Goal: Information Seeking & Learning: Learn about a topic

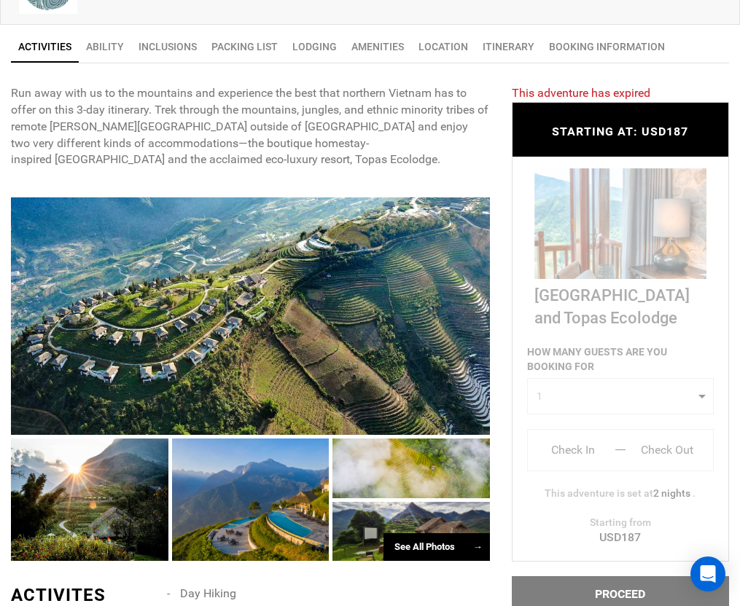
scroll to position [589, 0]
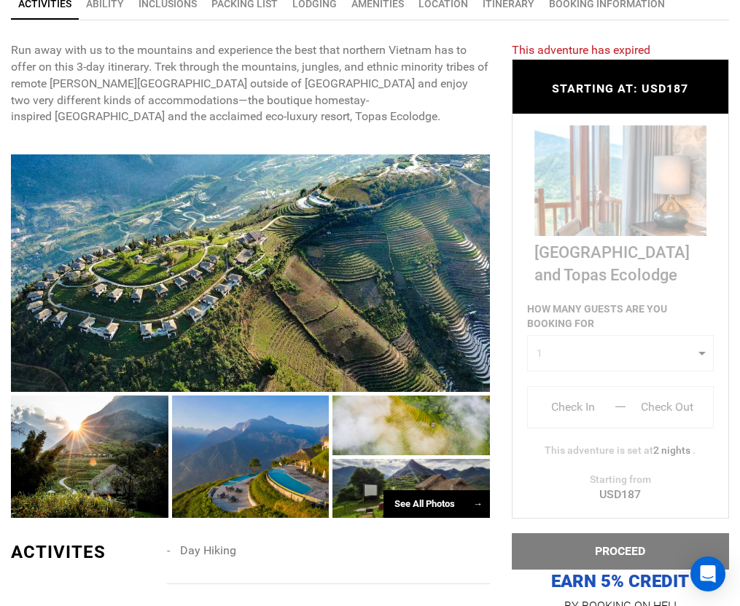
drag, startPoint x: 738, startPoint y: 297, endPoint x: 331, endPoint y: 317, distance: 407.8
click at [331, 317] on div at bounding box center [250, 273] width 479 height 238
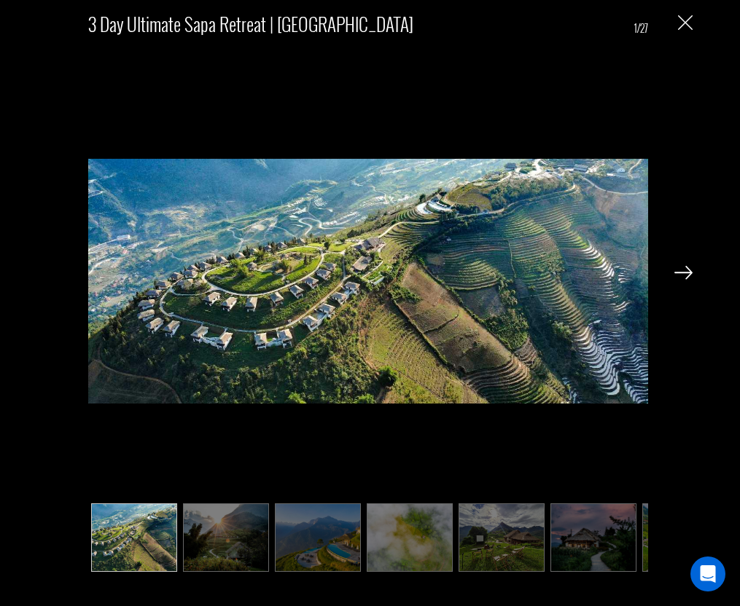
click at [581, 549] on img at bounding box center [593, 537] width 86 height 68
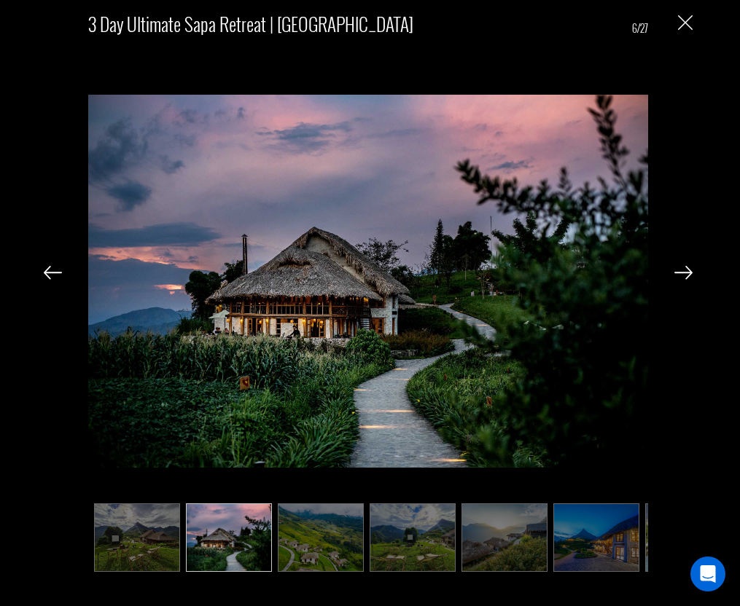
click at [413, 541] on img at bounding box center [412, 537] width 86 height 68
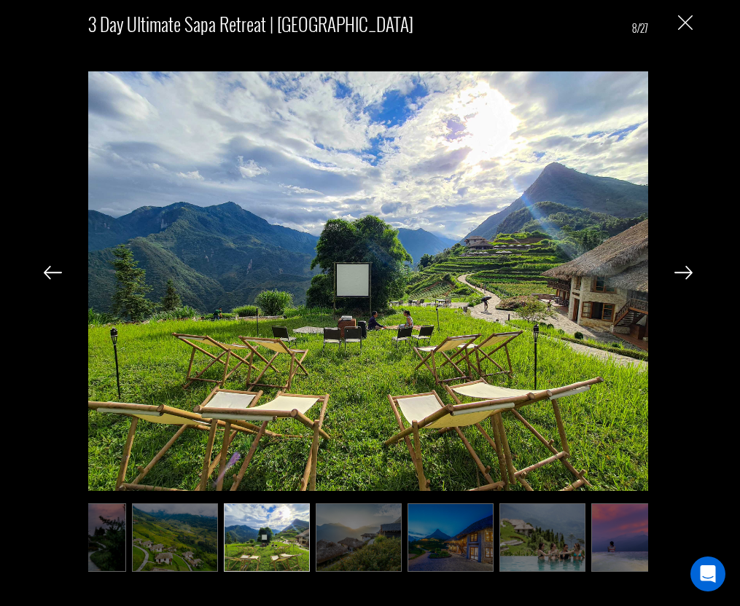
click at [353, 541] on img at bounding box center [359, 537] width 86 height 68
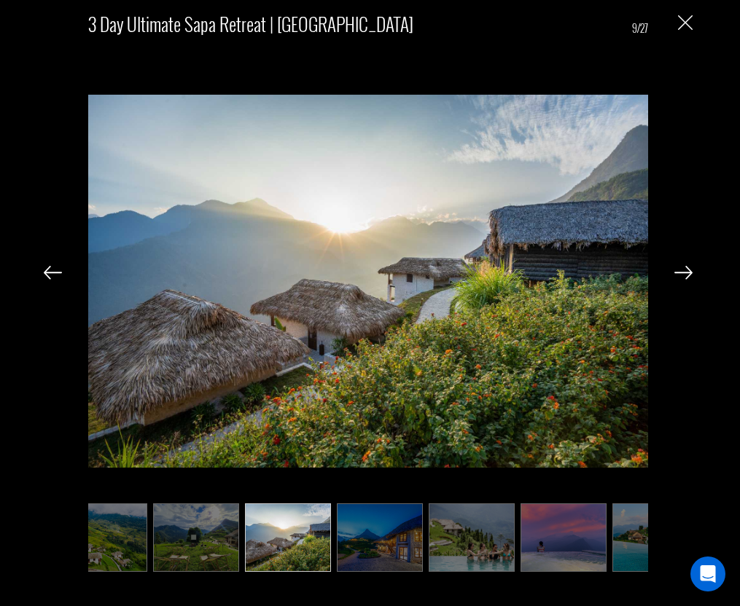
scroll to position [0, 583]
click at [358, 540] on img at bounding box center [377, 537] width 86 height 68
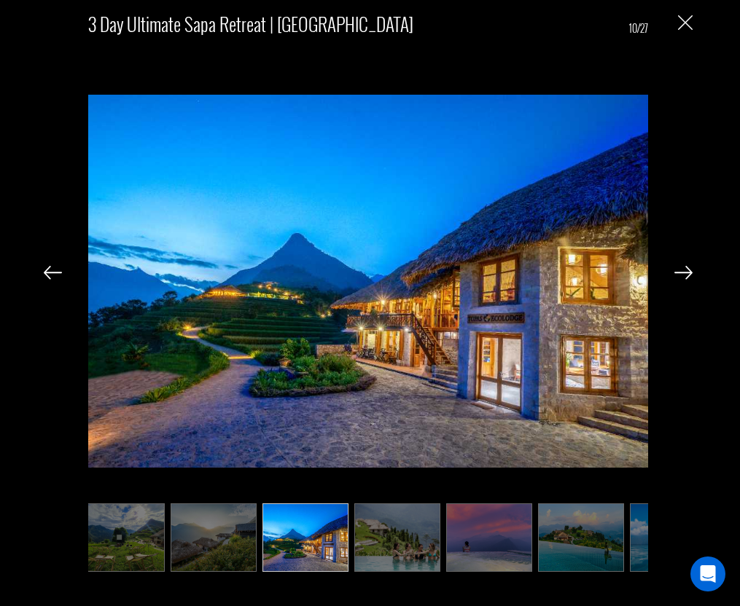
scroll to position [0, 656]
click at [235, 541] on img at bounding box center [213, 537] width 86 height 68
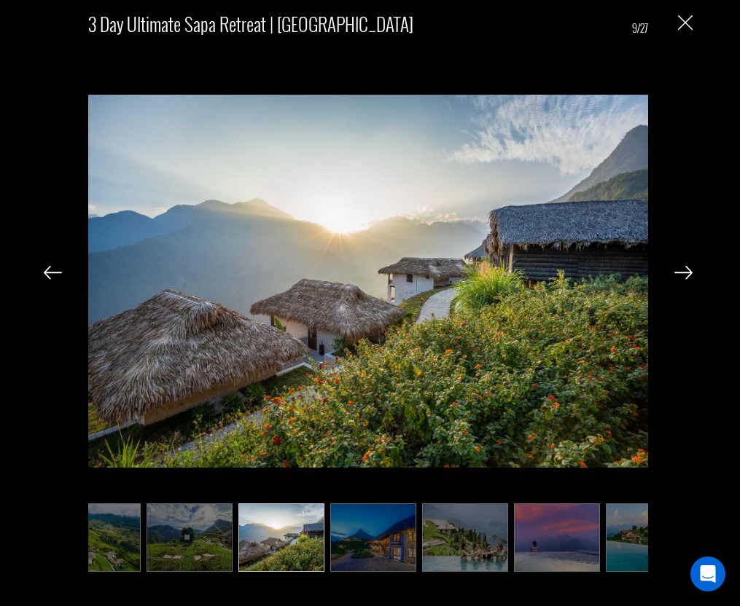
scroll to position [0, 583]
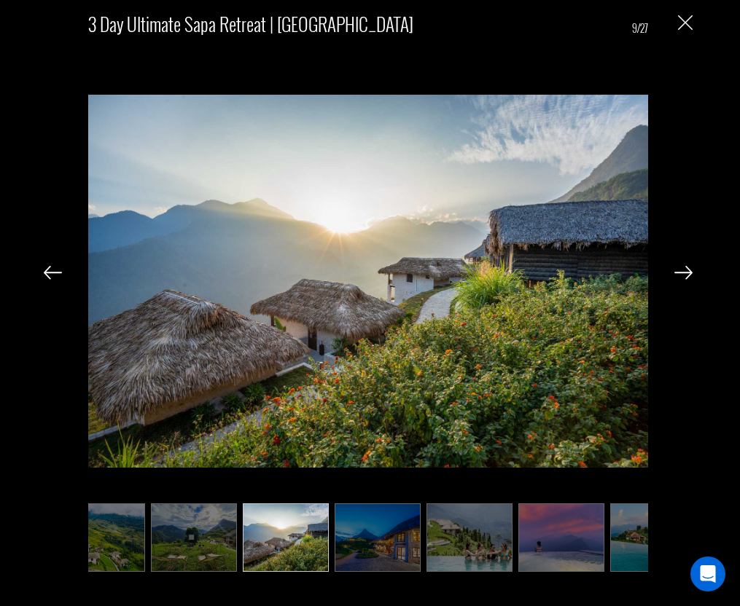
click at [348, 552] on img at bounding box center [377, 537] width 86 height 68
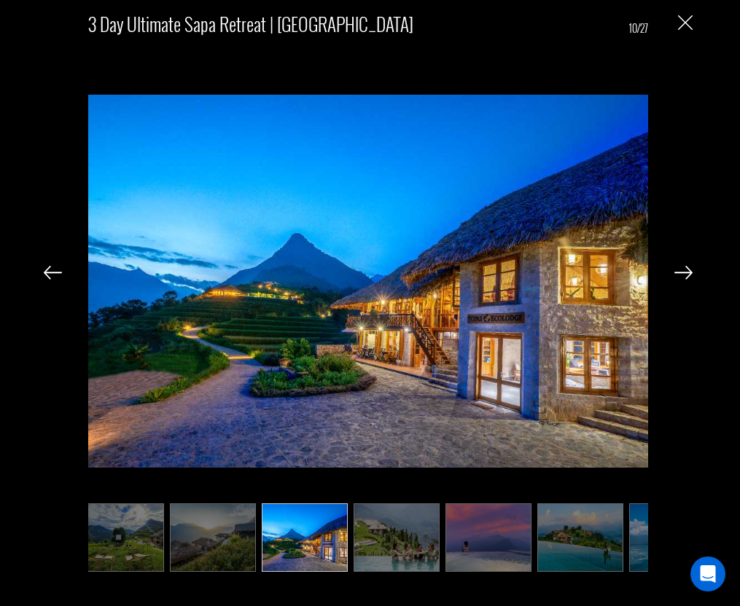
click at [407, 549] on img at bounding box center [396, 537] width 86 height 68
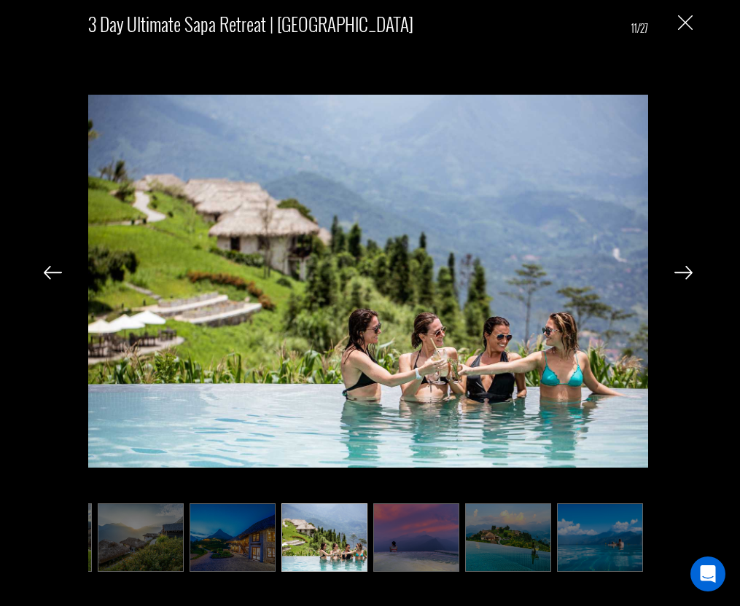
click at [424, 549] on img at bounding box center [416, 537] width 86 height 68
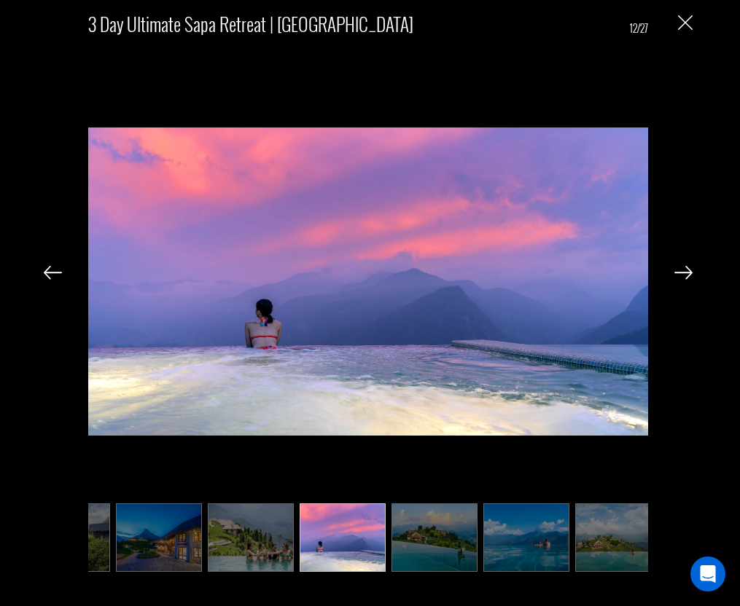
click at [454, 546] on img at bounding box center [434, 537] width 86 height 68
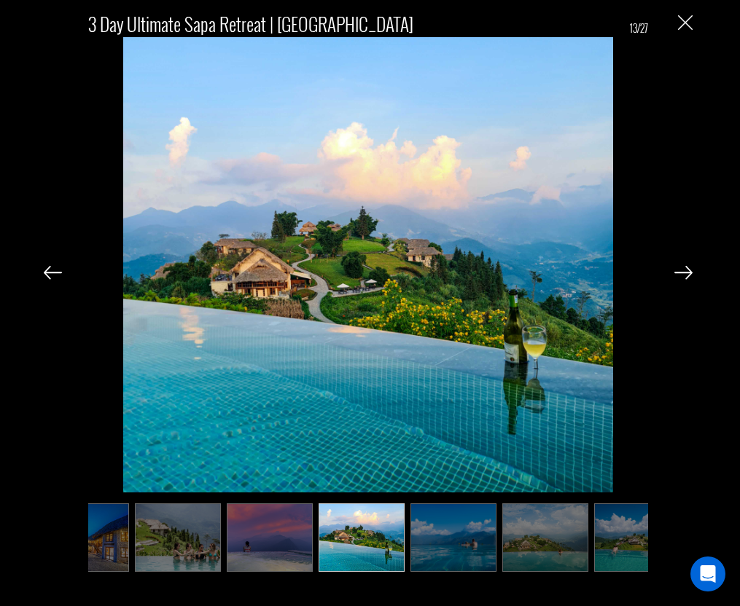
click at [469, 546] on img at bounding box center [453, 537] width 86 height 68
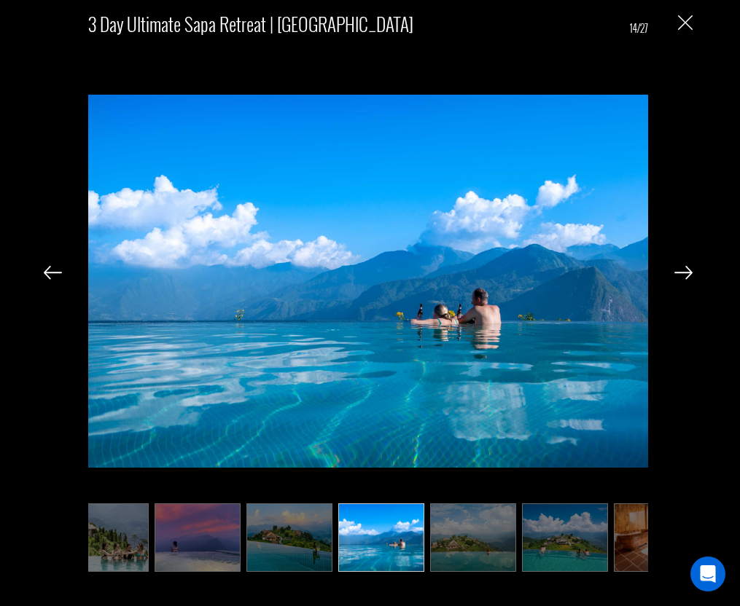
click at [479, 546] on img at bounding box center [473, 537] width 86 height 68
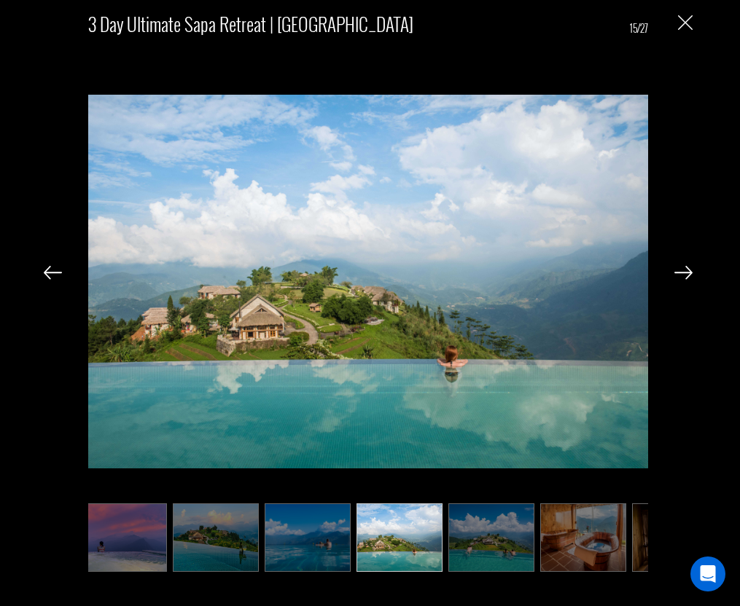
click at [487, 546] on img at bounding box center [491, 537] width 86 height 68
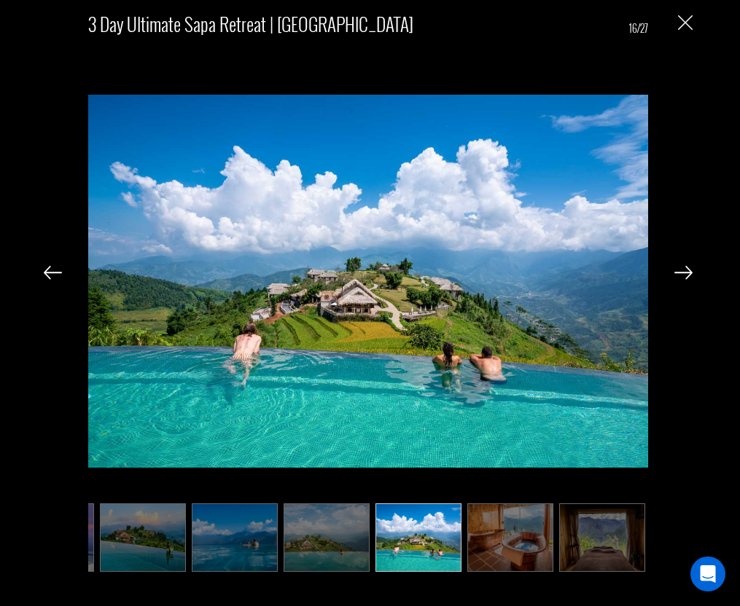
click at [495, 545] on img at bounding box center [510, 537] width 86 height 68
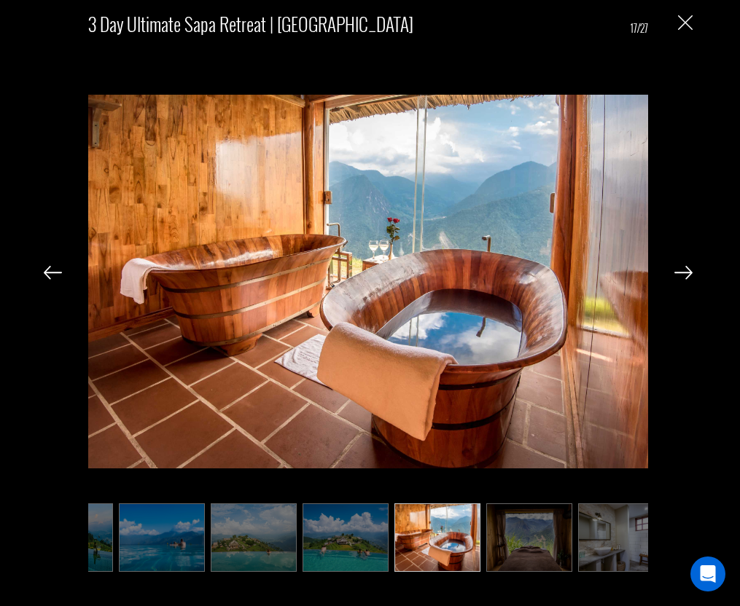
click at [500, 545] on img at bounding box center [529, 537] width 86 height 68
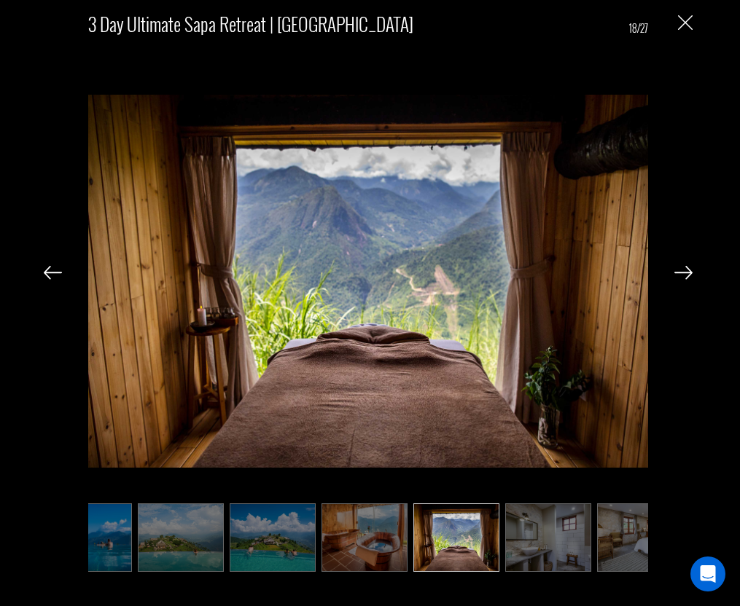
scroll to position [0, 1239]
click at [500, 545] on ul at bounding box center [368, 537] width 560 height 68
click at [509, 545] on img at bounding box center [548, 537] width 86 height 68
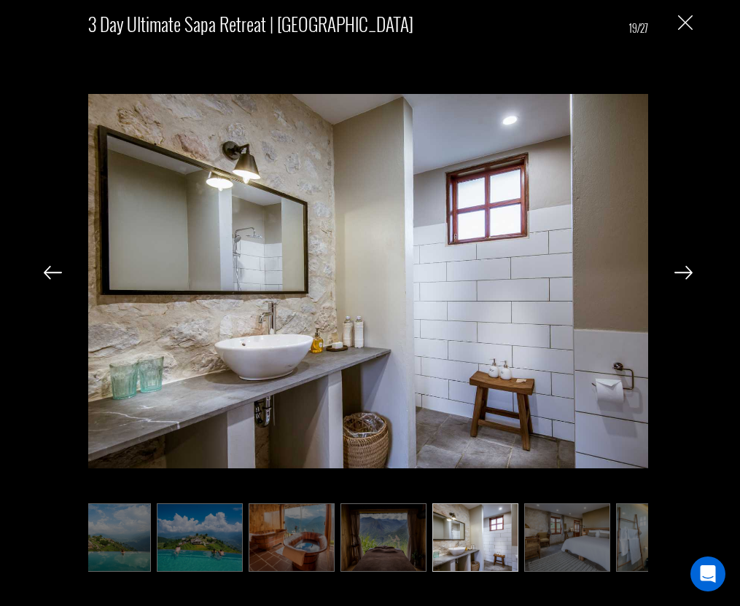
click at [555, 538] on img at bounding box center [567, 537] width 86 height 68
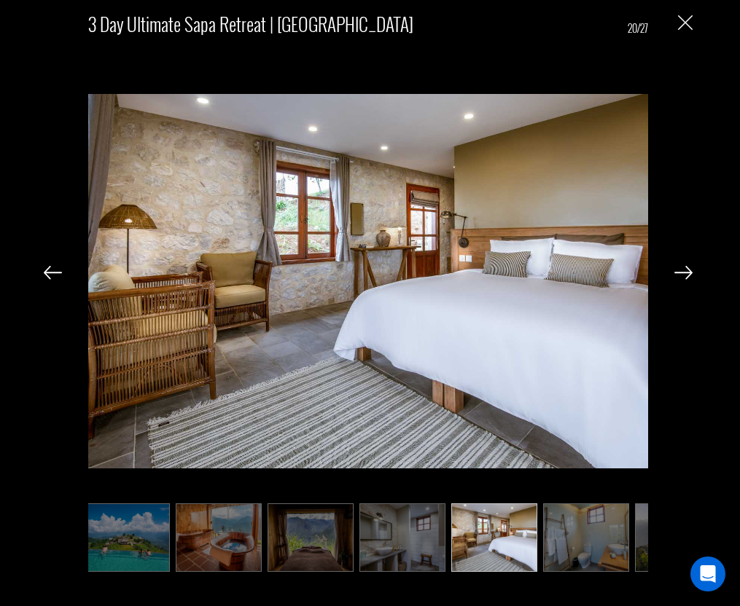
click at [570, 533] on img at bounding box center [586, 537] width 86 height 68
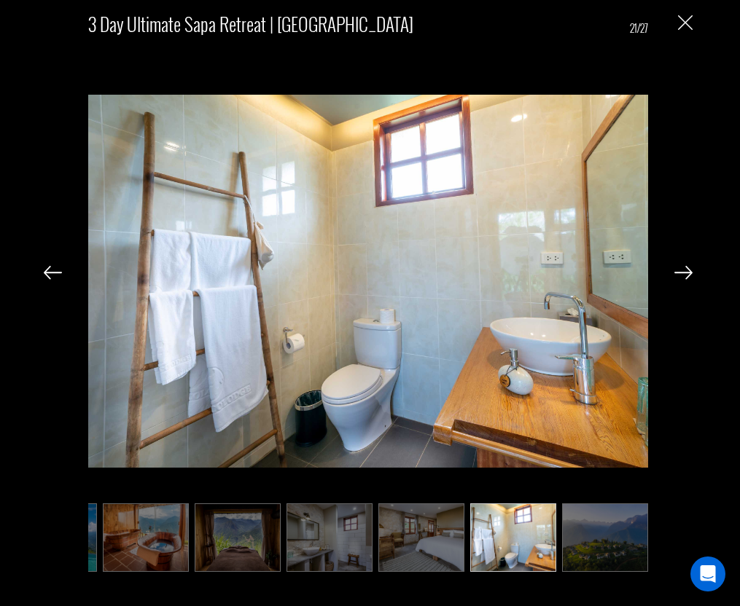
click at [579, 533] on img at bounding box center [605, 537] width 86 height 68
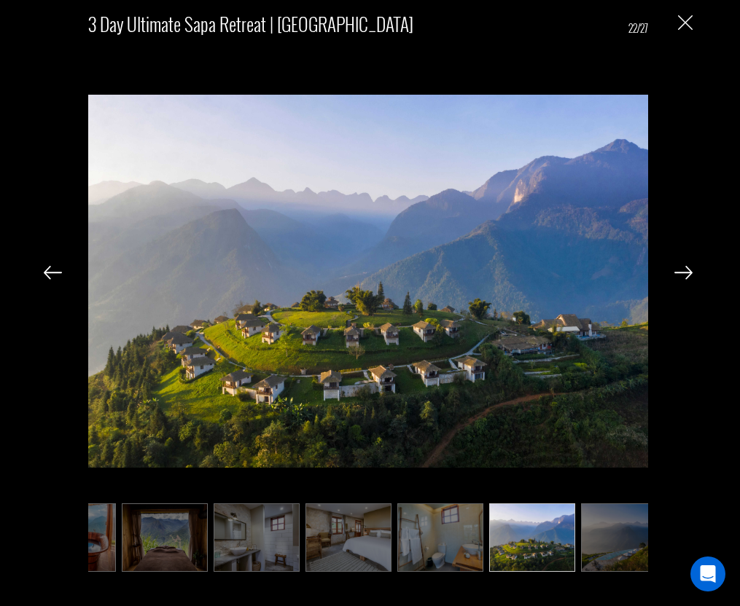
scroll to position [0, 1530]
click at [608, 530] on img at bounding box center [624, 537] width 86 height 68
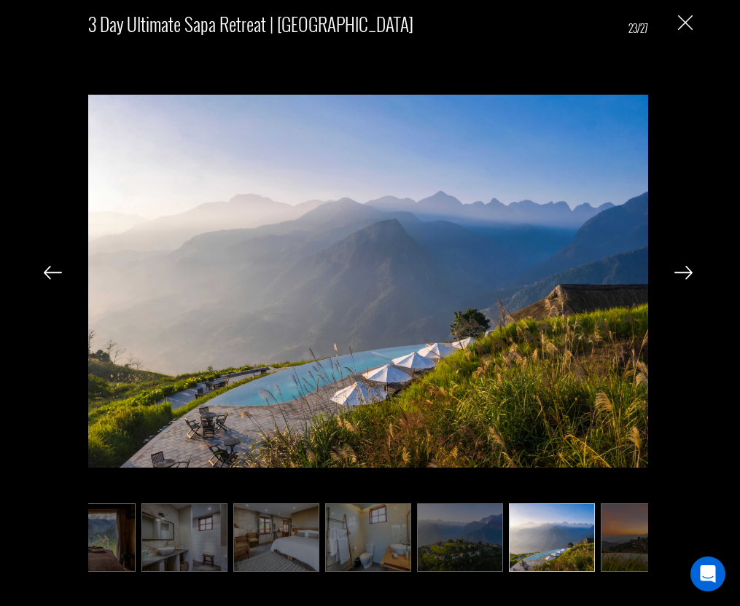
scroll to position [0, 1603]
click at [609, 533] on img at bounding box center [643, 537] width 86 height 68
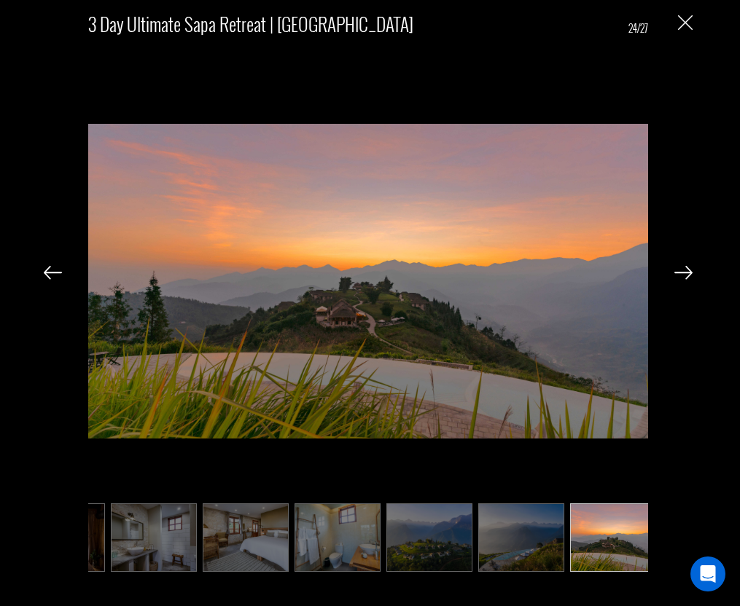
scroll to position [0, 1676]
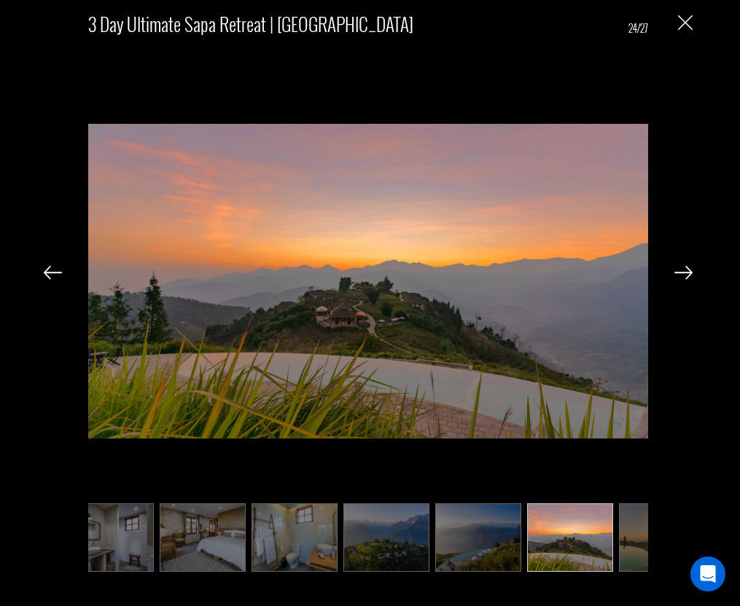
click at [605, 535] on img at bounding box center [570, 537] width 86 height 68
click at [614, 536] on ul at bounding box center [368, 537] width 560 height 68
click at [621, 537] on img at bounding box center [662, 537] width 86 height 68
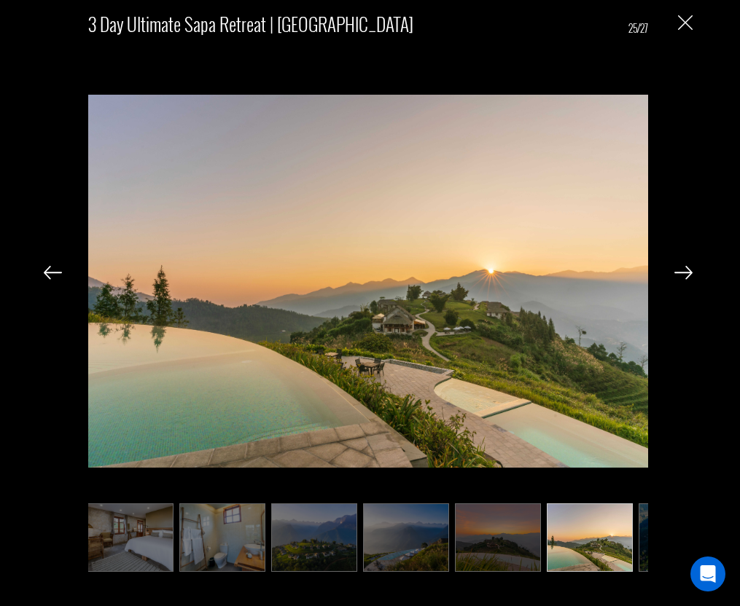
scroll to position [0, 1749]
click at [640, 539] on img at bounding box center [681, 537] width 86 height 68
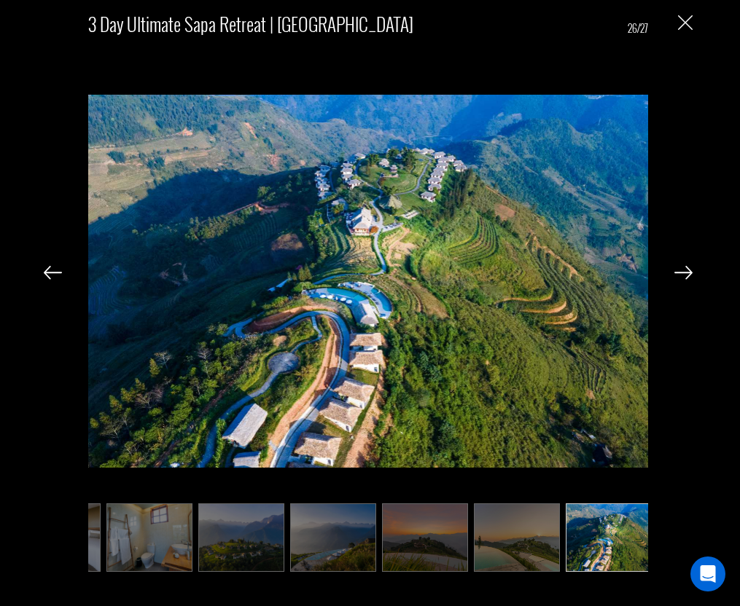
scroll to position [0, 1822]
click at [625, 544] on img at bounding box center [608, 537] width 86 height 68
click at [600, 544] on img at bounding box center [608, 537] width 86 height 68
click at [683, 275] on img at bounding box center [683, 272] width 18 height 13
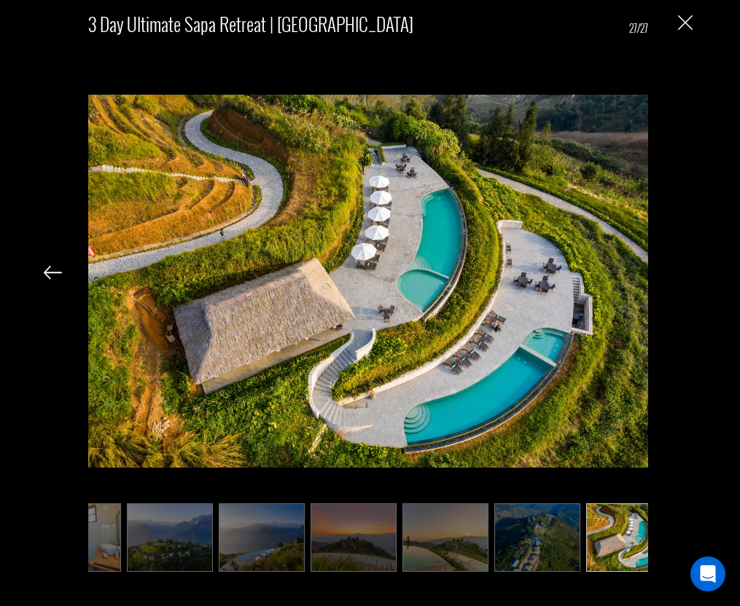
scroll to position [0, 1894]
click at [684, 271] on div "3 Day Ultimate Sapa Retreat | [GEOGRAPHIC_DATA] 27/27" at bounding box center [368, 288] width 707 height 576
click at [55, 273] on img at bounding box center [53, 272] width 18 height 13
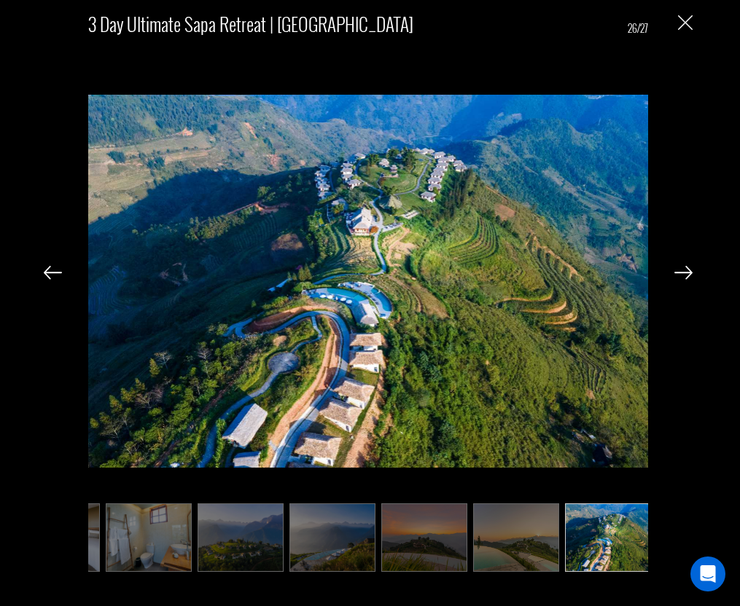
scroll to position [0, 1822]
click at [55, 276] on img at bounding box center [53, 272] width 18 height 13
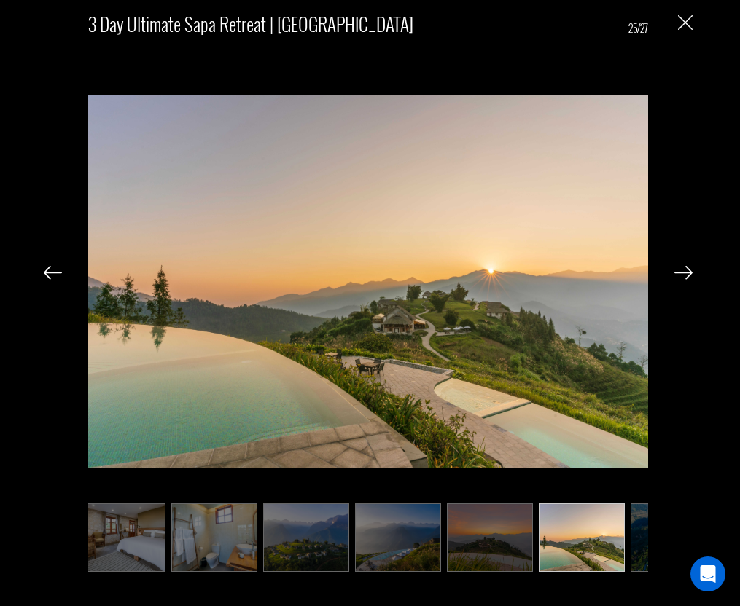
click at [55, 276] on img at bounding box center [53, 272] width 18 height 13
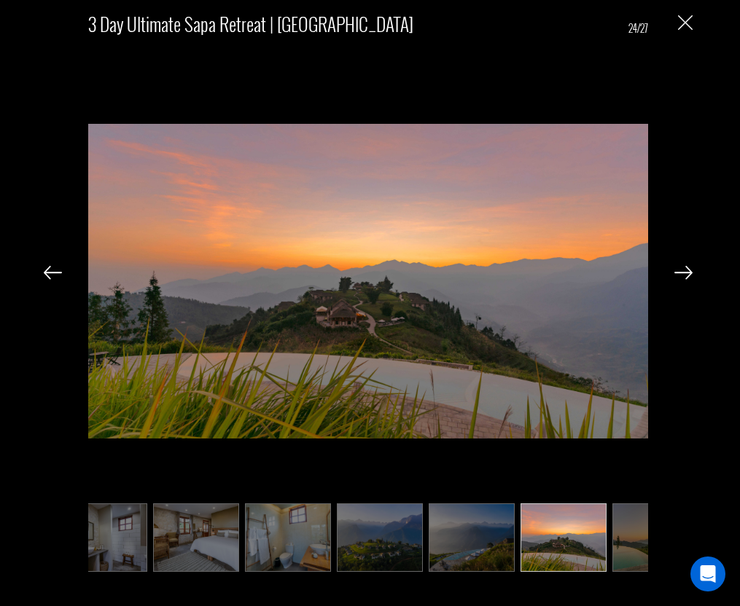
click at [55, 276] on img at bounding box center [53, 272] width 18 height 13
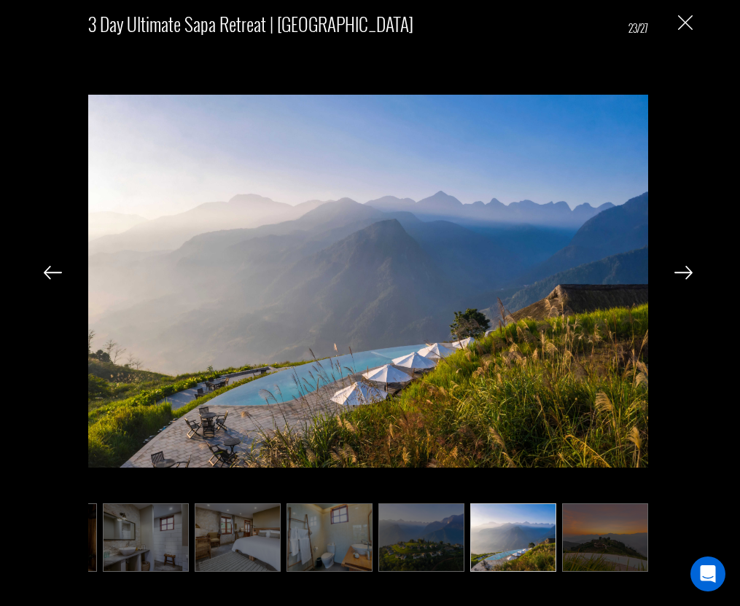
click at [55, 276] on img at bounding box center [53, 272] width 18 height 13
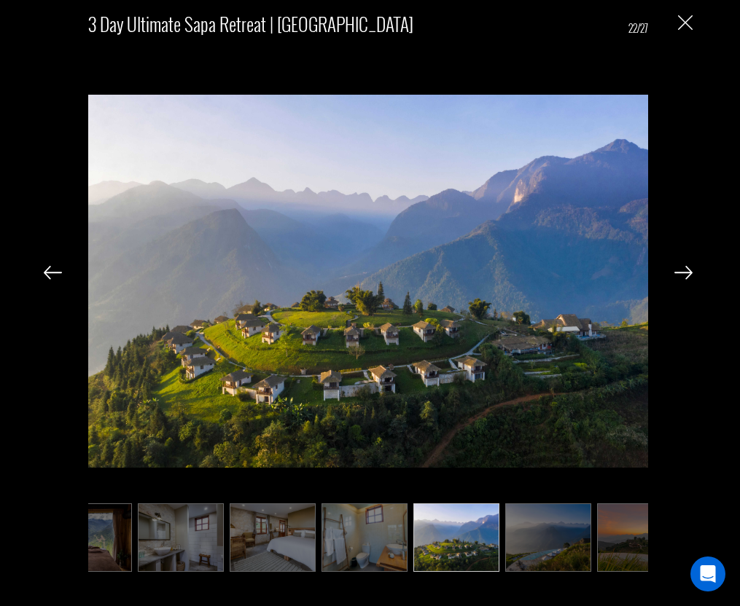
click at [55, 276] on img at bounding box center [53, 272] width 18 height 13
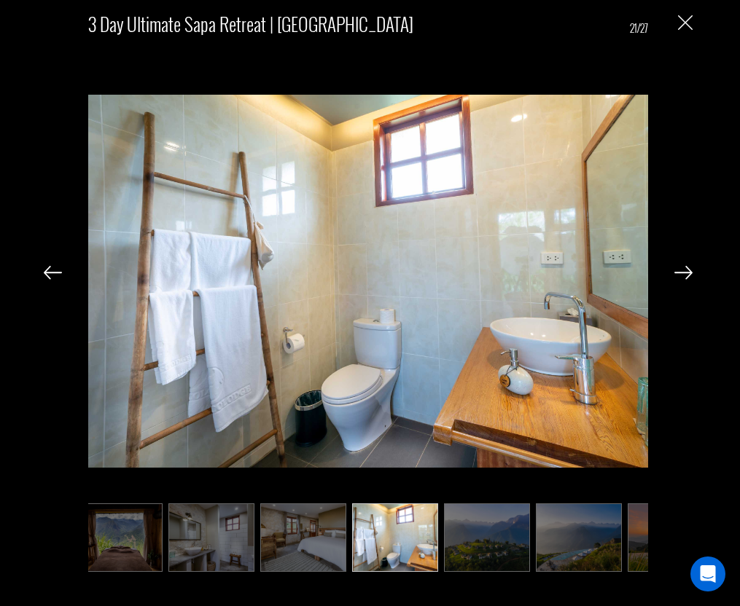
click at [55, 276] on img at bounding box center [53, 272] width 18 height 13
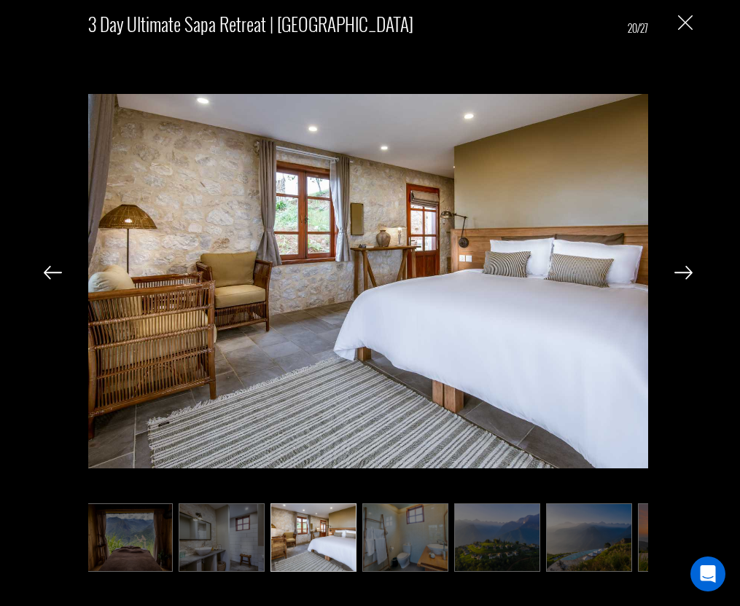
click at [55, 276] on img at bounding box center [53, 272] width 18 height 13
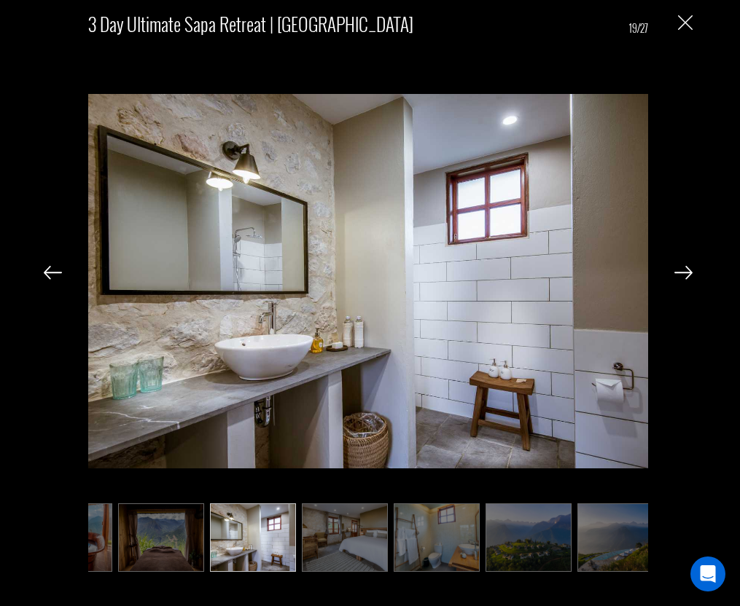
click at [55, 276] on img at bounding box center [53, 272] width 18 height 13
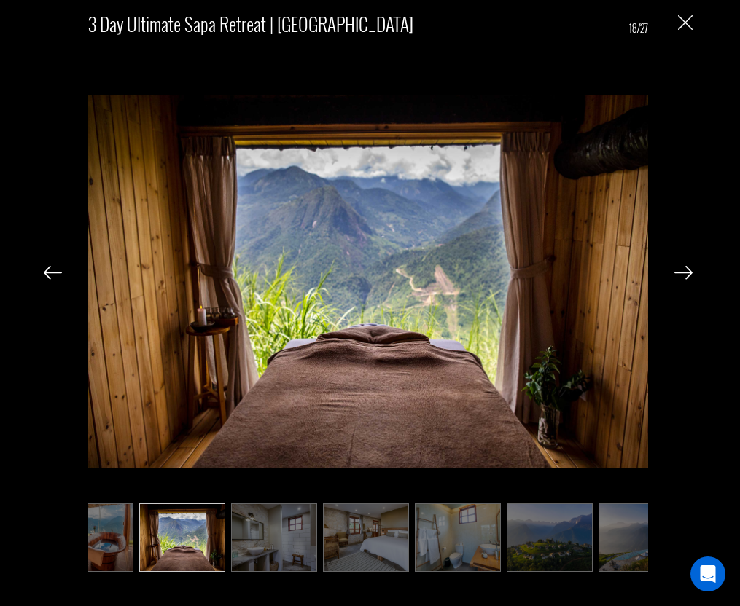
click at [55, 276] on img at bounding box center [53, 272] width 18 height 13
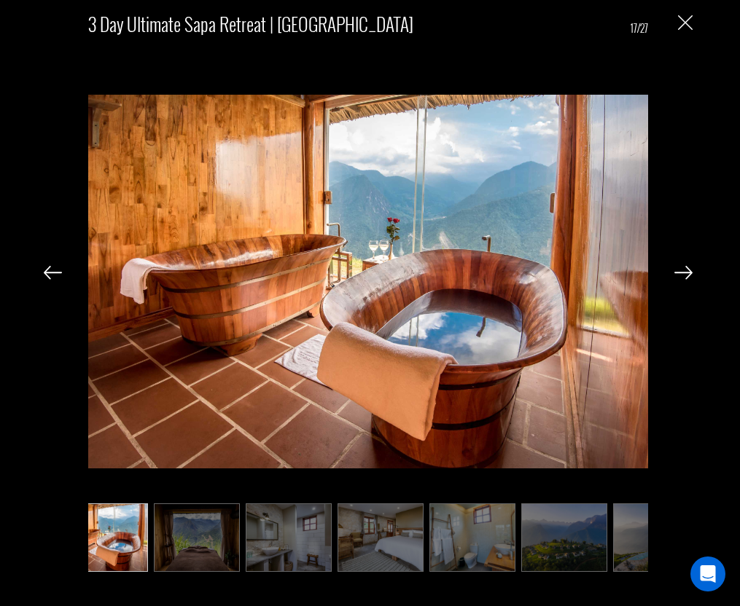
click at [55, 276] on img at bounding box center [53, 272] width 18 height 13
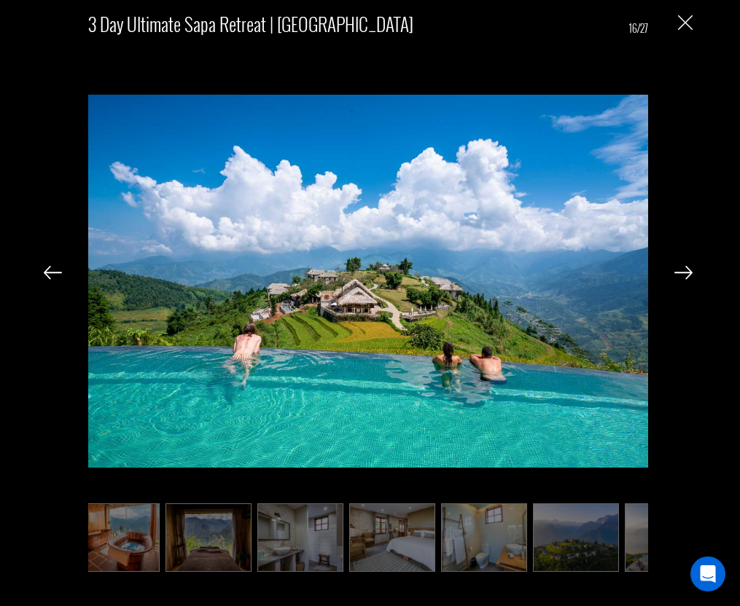
click at [55, 276] on img at bounding box center [53, 272] width 18 height 13
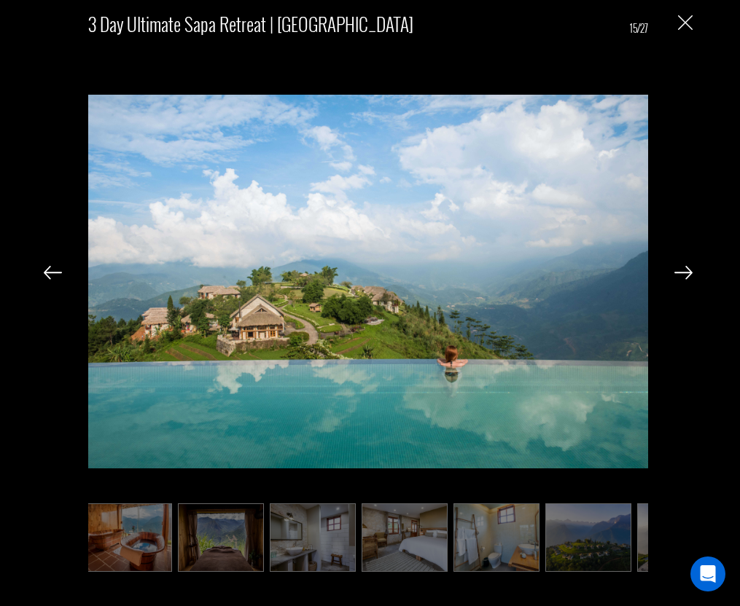
click at [55, 276] on img at bounding box center [53, 272] width 18 height 13
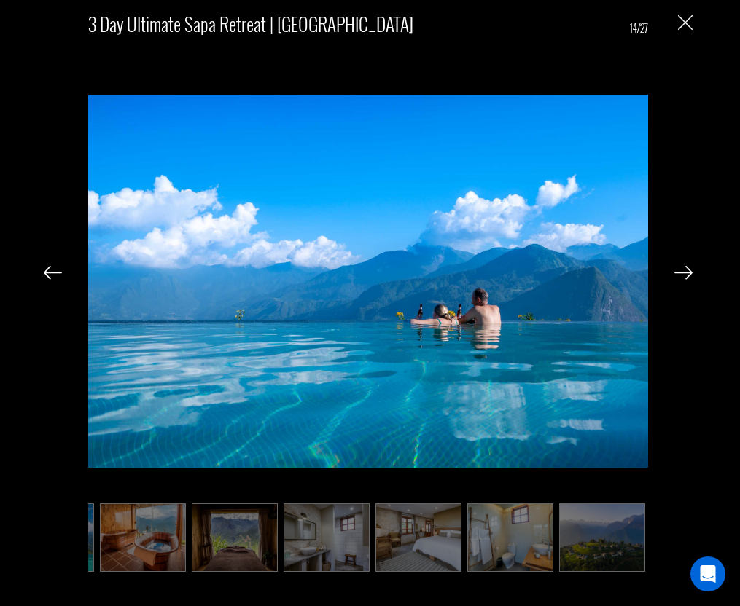
click at [55, 276] on img at bounding box center [53, 272] width 18 height 13
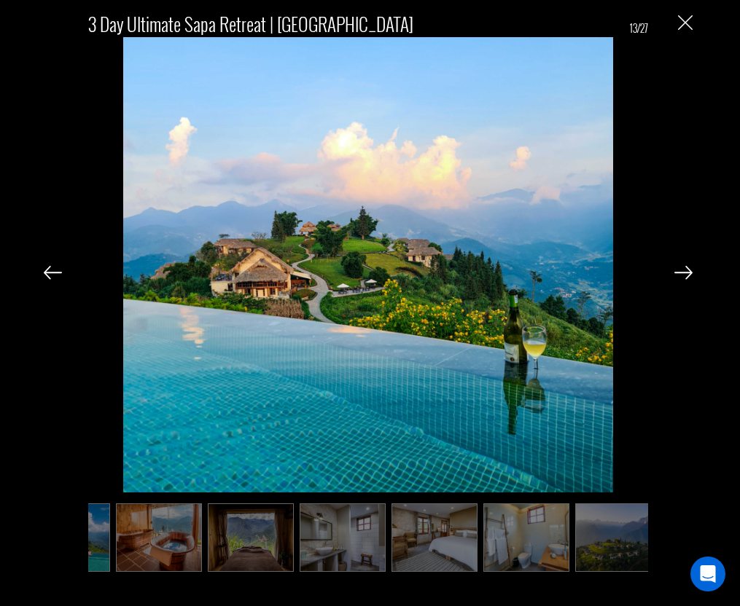
click at [55, 276] on img at bounding box center [53, 272] width 18 height 13
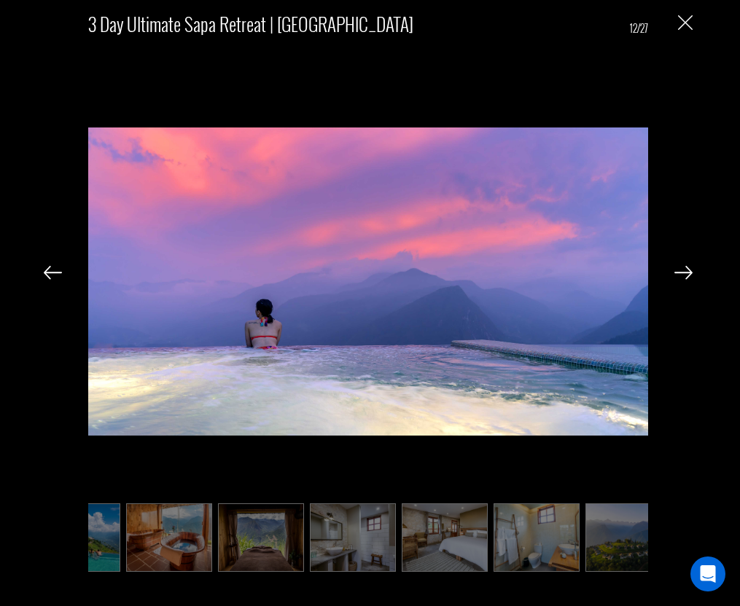
click at [55, 276] on img at bounding box center [53, 272] width 18 height 13
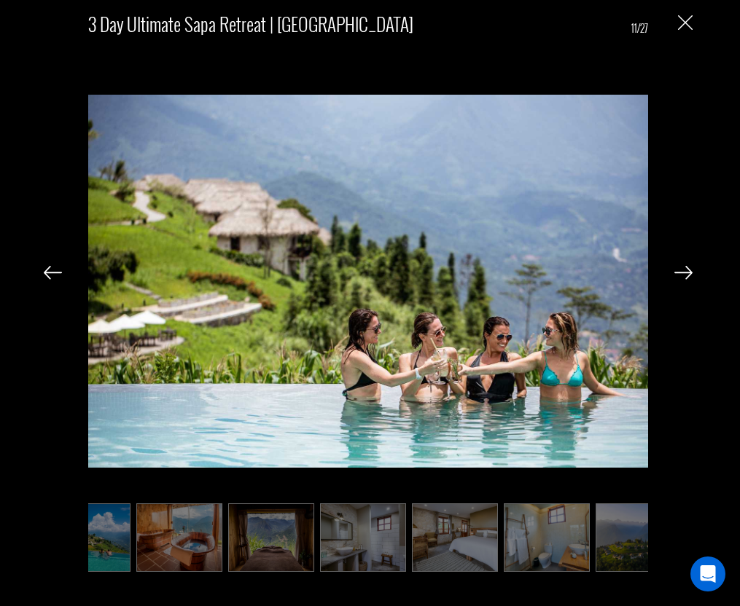
click at [55, 276] on img at bounding box center [53, 272] width 18 height 13
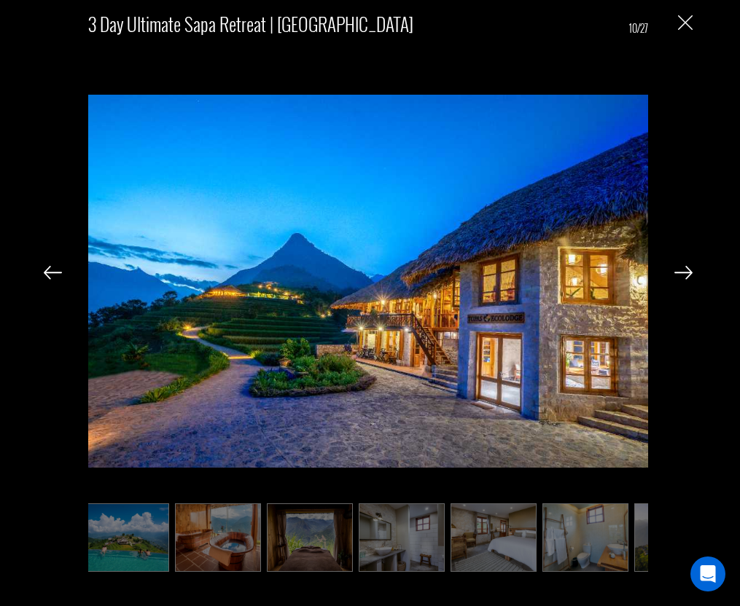
drag, startPoint x: 55, startPoint y: 276, endPoint x: 138, endPoint y: 317, distance: 93.2
click at [138, 317] on div "3 Day Ultimate Sapa Retreat | [GEOGRAPHIC_DATA] 10/27" at bounding box center [368, 288] width 707 height 576
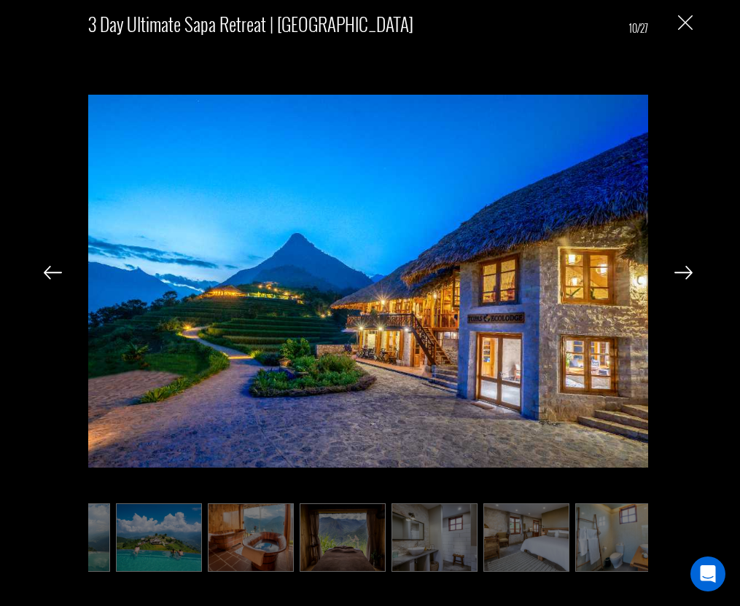
scroll to position [0, 1350]
click at [57, 281] on div at bounding box center [53, 271] width 18 height 25
click at [55, 278] on img at bounding box center [53, 272] width 18 height 13
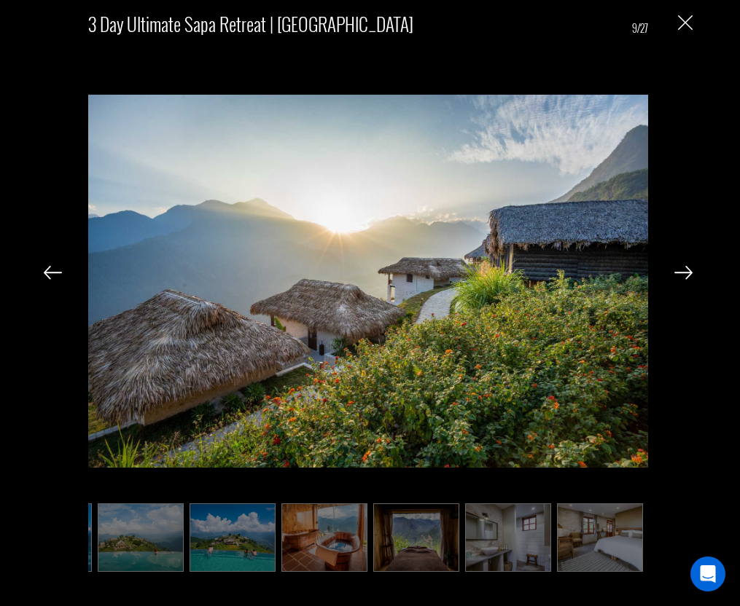
click at [55, 278] on img at bounding box center [53, 272] width 18 height 13
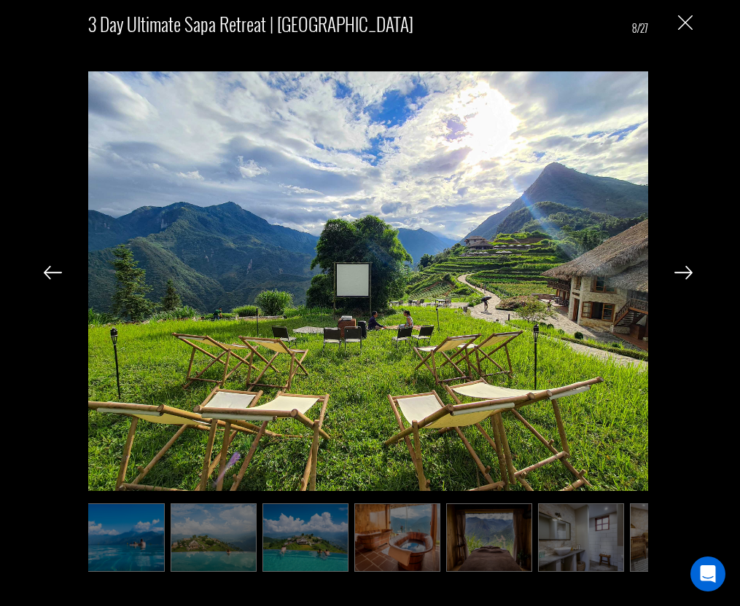
scroll to position [0, 1206]
click at [55, 278] on img at bounding box center [53, 272] width 18 height 13
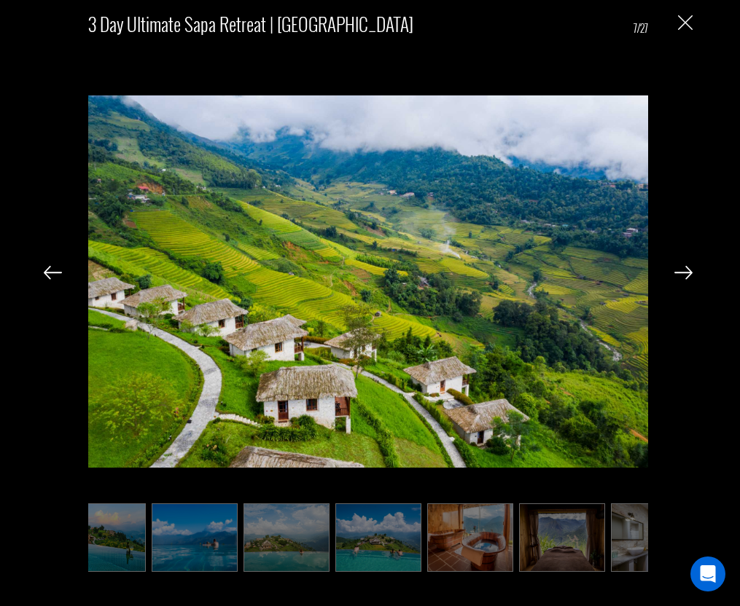
click at [55, 278] on img at bounding box center [53, 272] width 18 height 13
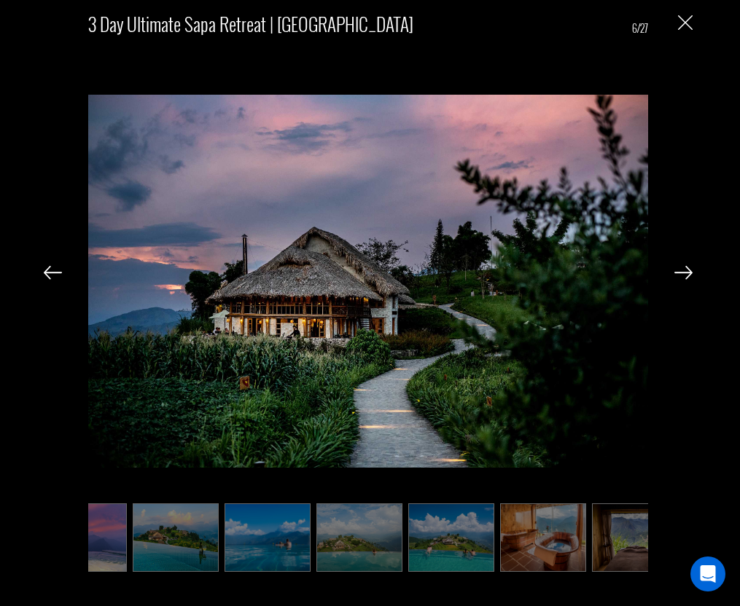
click at [55, 278] on img at bounding box center [53, 272] width 18 height 13
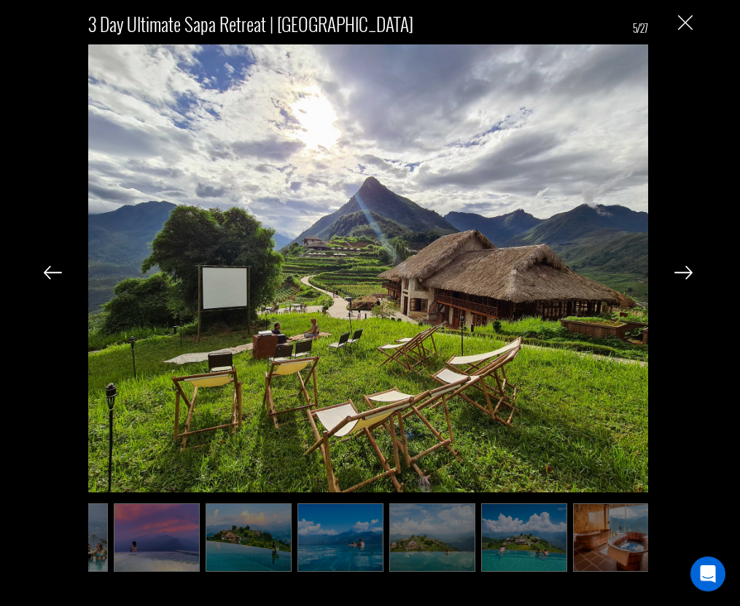
click at [55, 278] on img at bounding box center [53, 272] width 18 height 13
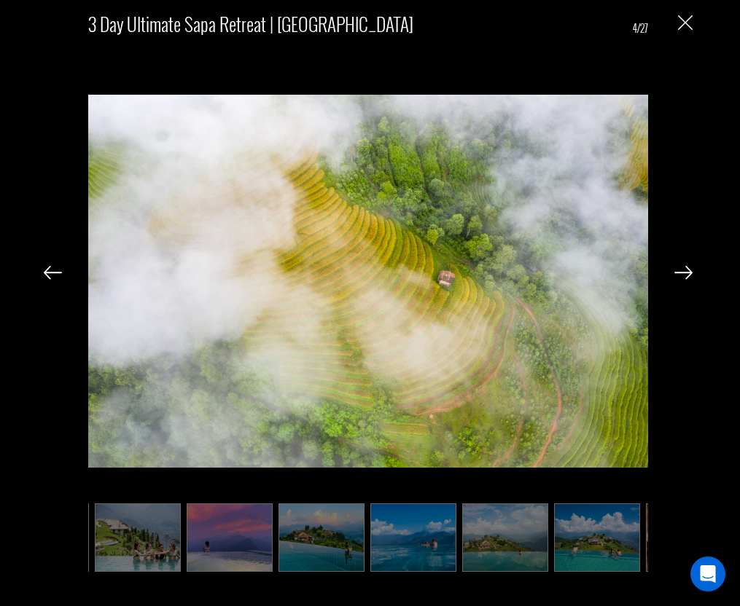
click at [55, 278] on img at bounding box center [53, 272] width 18 height 13
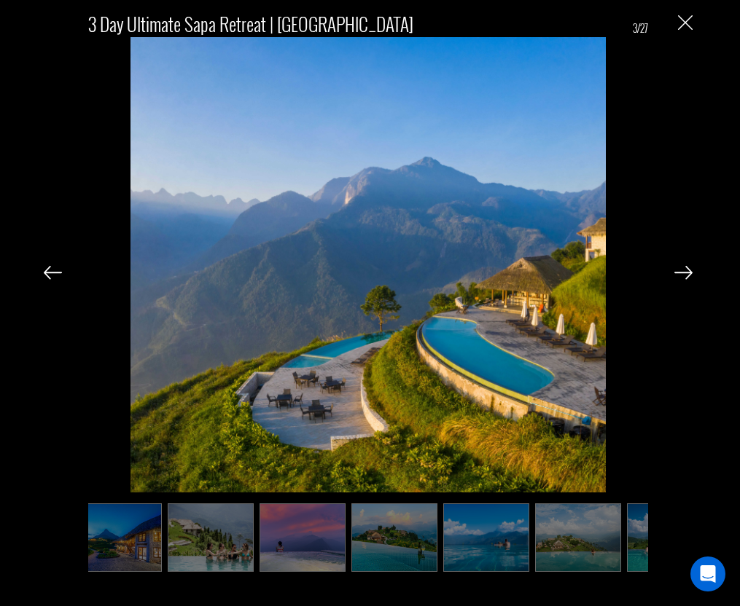
click at [55, 278] on img at bounding box center [53, 272] width 18 height 13
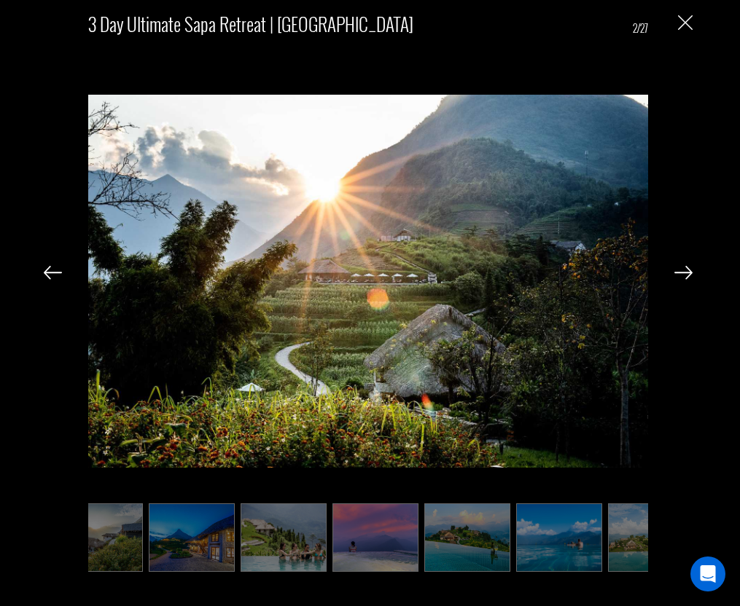
click at [55, 278] on img at bounding box center [53, 272] width 18 height 13
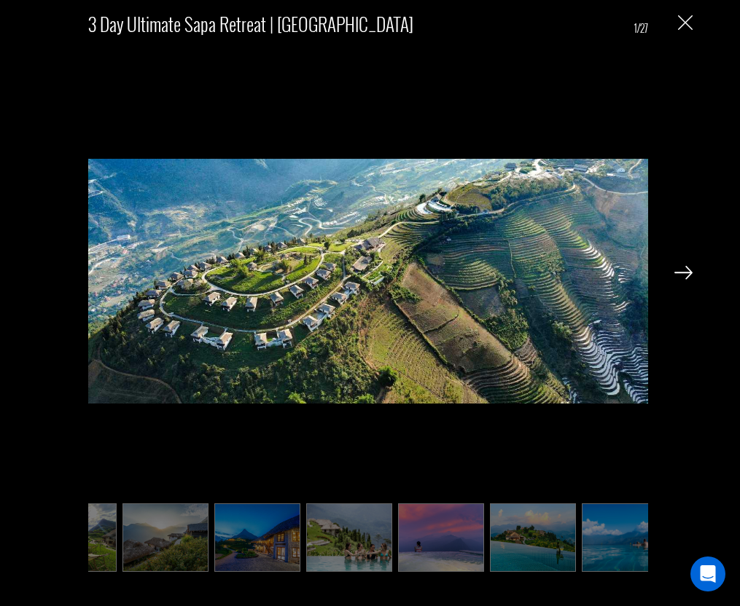
scroll to position [0, 696]
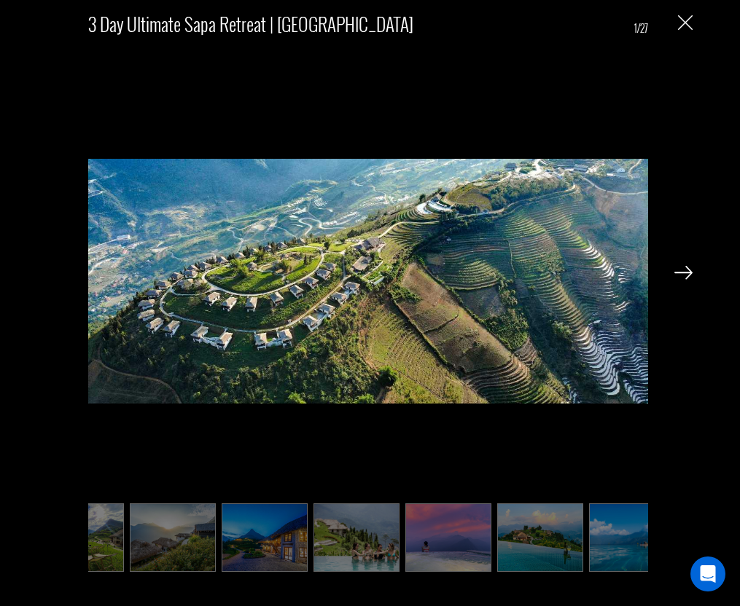
click at [685, 278] on img at bounding box center [683, 272] width 18 height 13
